Goal: Task Accomplishment & Management: Manage account settings

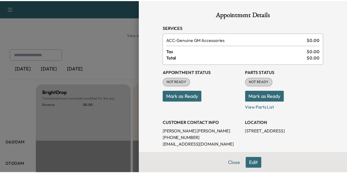
scroll to position [144, 0]
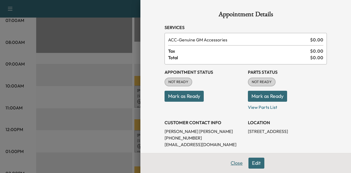
click at [230, 161] on button "Close" at bounding box center [236, 163] width 19 height 11
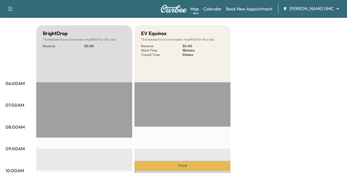
scroll to position [0, 0]
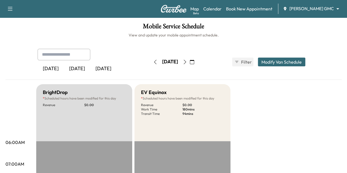
click at [153, 60] on icon "button" at bounding box center [155, 62] width 4 height 4
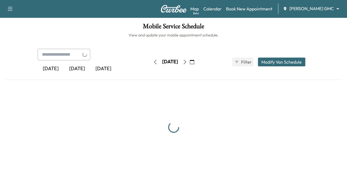
click at [150, 59] on button "button" at bounding box center [154, 62] width 9 height 9
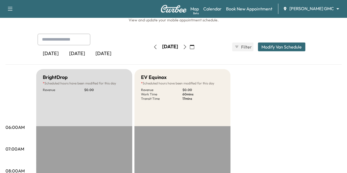
scroll to position [3, 0]
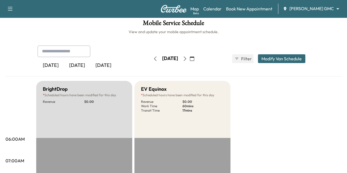
click at [322, 13] on div "Map Beta Calendar Book New Appointment [PERSON_NAME] GMC ******** ​" at bounding box center [266, 9] width 152 height 10
click at [323, 6] on body "Support Log Out Map Beta Calendar Book New Appointment [PERSON_NAME] GMC ******…" at bounding box center [173, 83] width 347 height 173
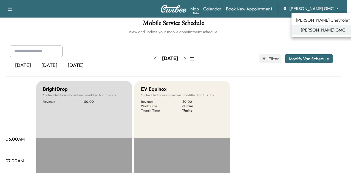
click at [319, 23] on span "[PERSON_NAME] Chevrolet" at bounding box center [323, 20] width 54 height 7
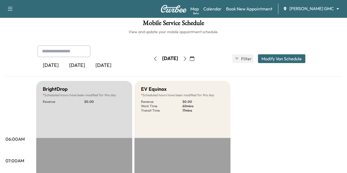
scroll to position [0, 0]
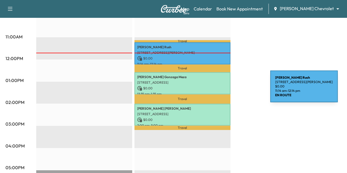
scroll to position [215, 0]
